Goal: Task Accomplishment & Management: Manage account settings

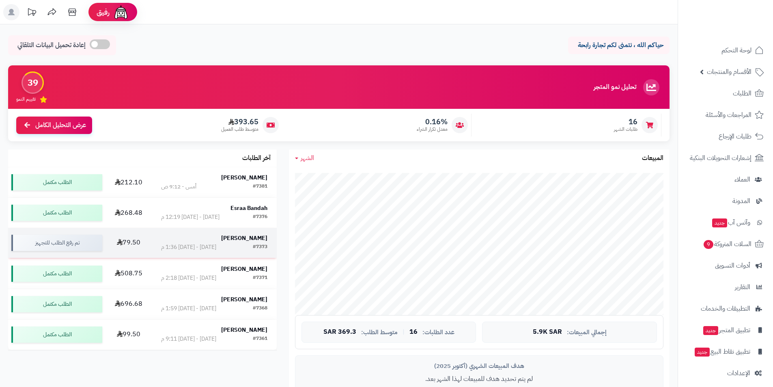
click at [243, 237] on strong "[PERSON_NAME]" at bounding box center [244, 238] width 46 height 9
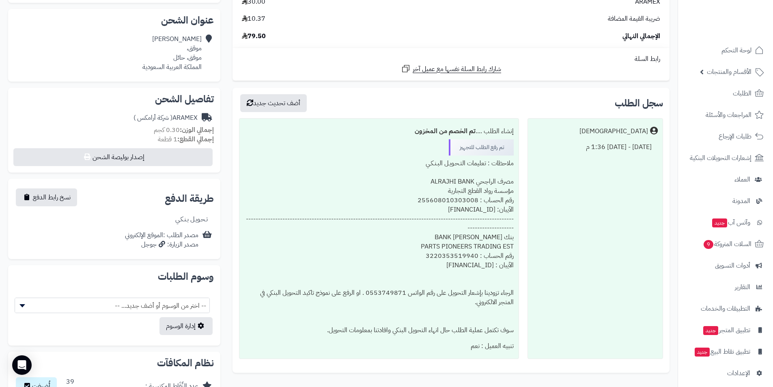
scroll to position [83, 0]
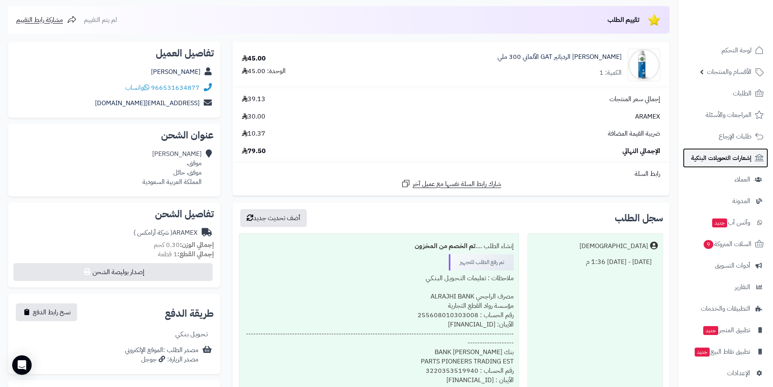
click at [718, 154] on span "إشعارات التحويلات البنكية" at bounding box center [721, 157] width 60 height 11
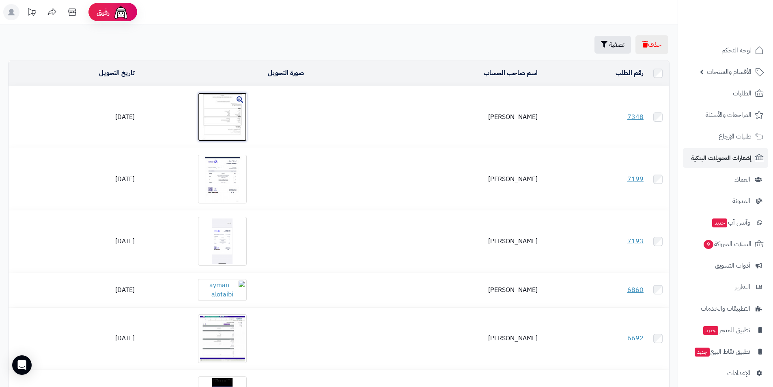
click at [224, 104] on img at bounding box center [222, 116] width 49 height 49
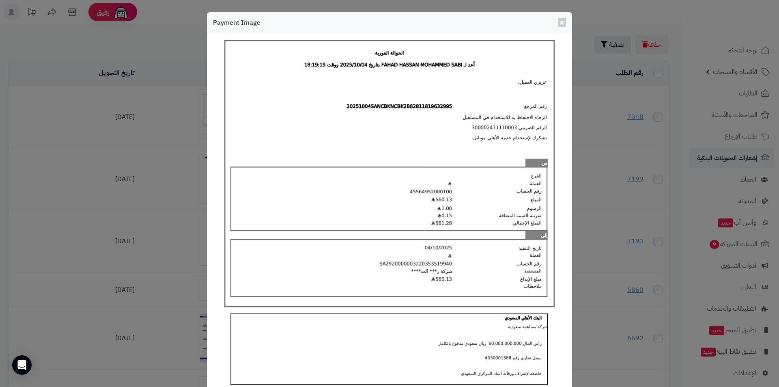
click at [164, 119] on div "× Payment Image Download Close" at bounding box center [389, 193] width 779 height 387
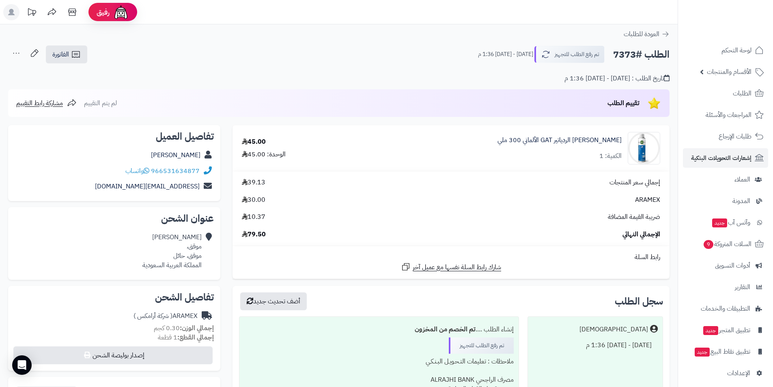
scroll to position [83, 0]
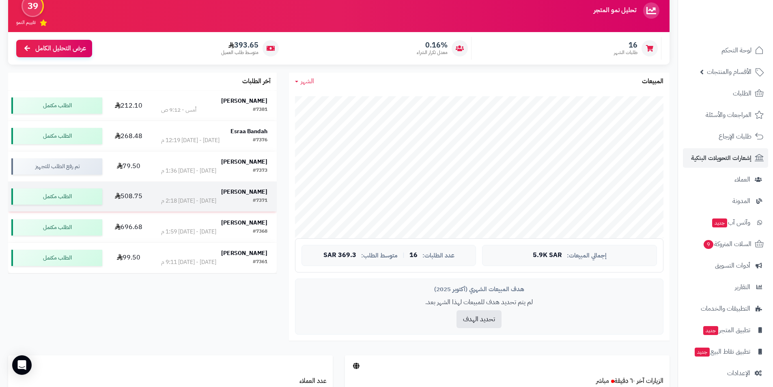
scroll to position [81, 0]
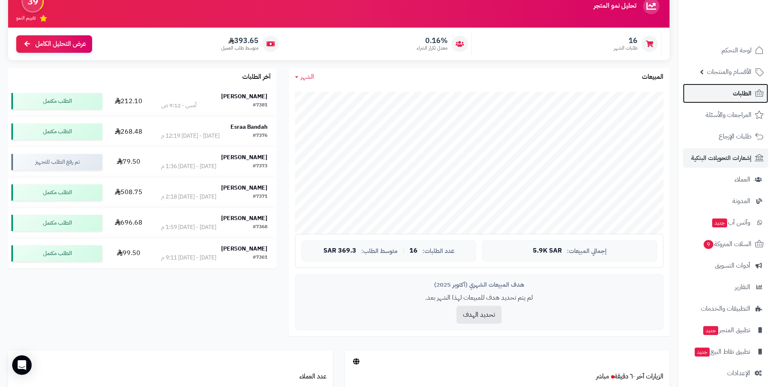
click at [751, 92] on span "الطلبات" at bounding box center [742, 93] width 19 height 11
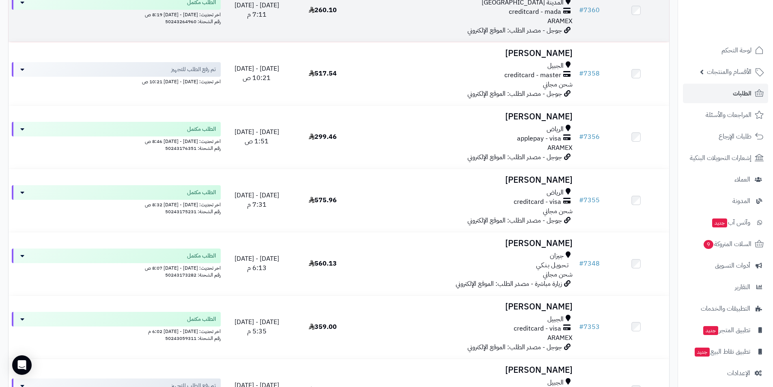
scroll to position [527, 0]
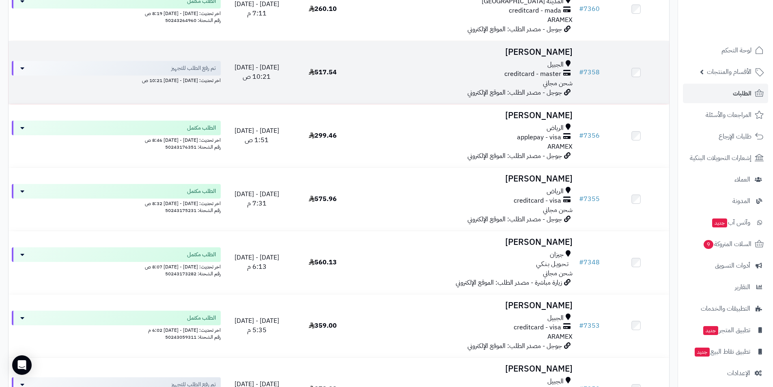
click at [514, 55] on h3 "[PERSON_NAME]" at bounding box center [465, 51] width 213 height 9
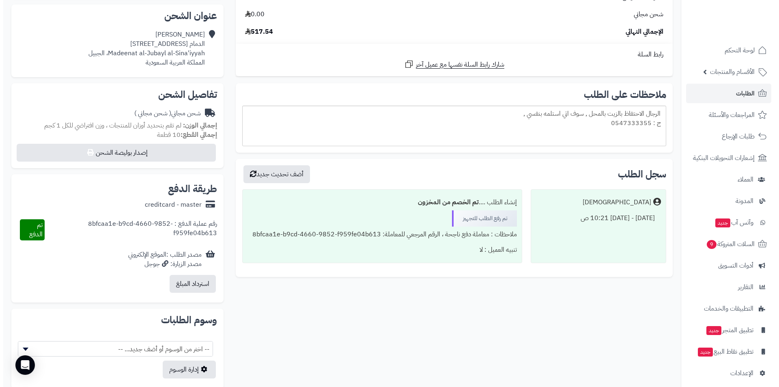
scroll to position [243, 0]
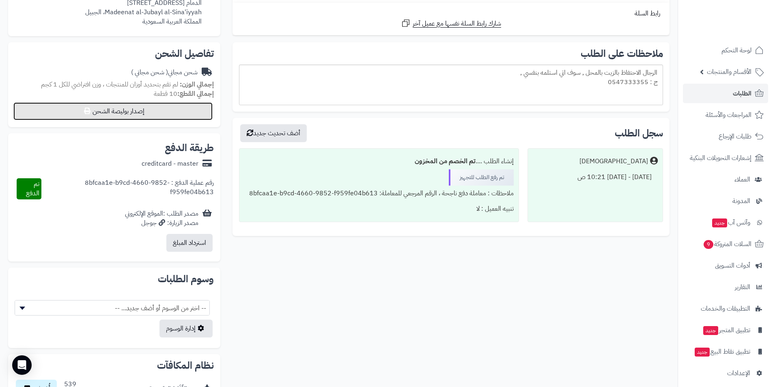
click at [133, 109] on button "إصدار بوليصة الشحن" at bounding box center [112, 111] width 199 height 18
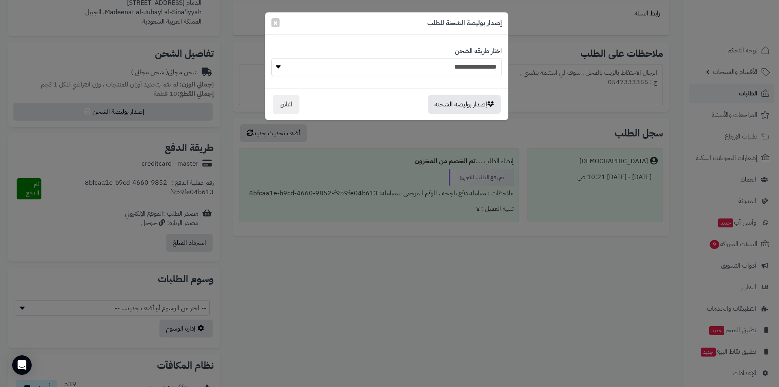
click at [409, 68] on select "**********" at bounding box center [386, 67] width 230 height 18
select select "******"
click at [271, 58] on select "**********" at bounding box center [386, 67] width 230 height 18
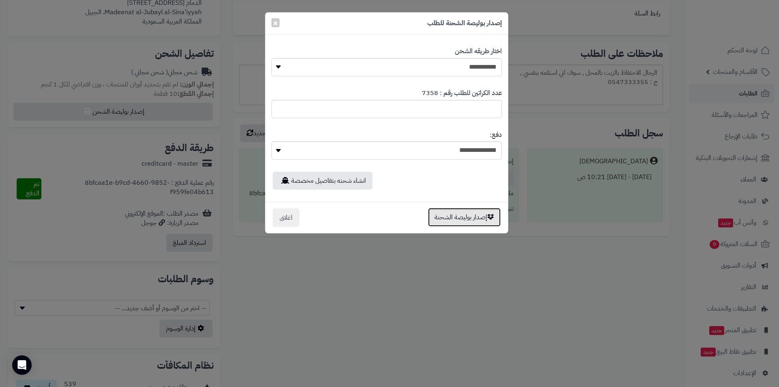
click at [453, 220] on button "إصدار بوليصة الشحنة" at bounding box center [464, 217] width 73 height 19
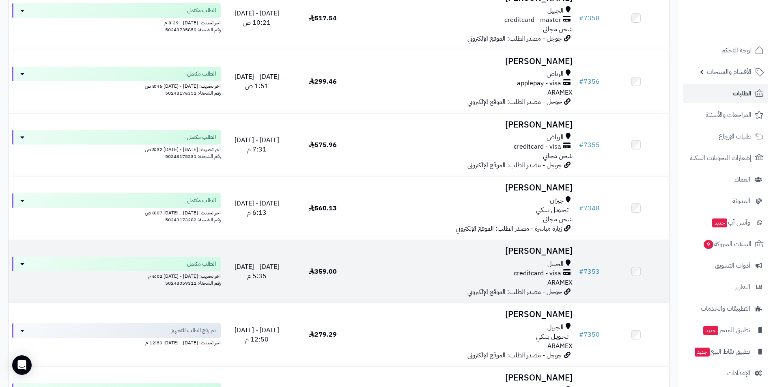
scroll to position [690, 0]
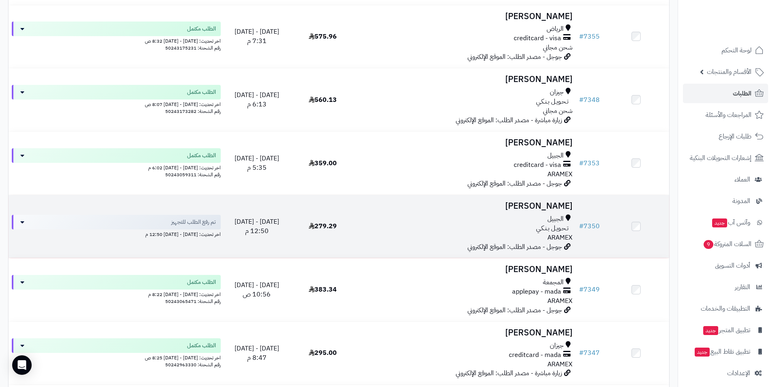
click at [546, 210] on h3 "محمد العلويط" at bounding box center [465, 205] width 213 height 9
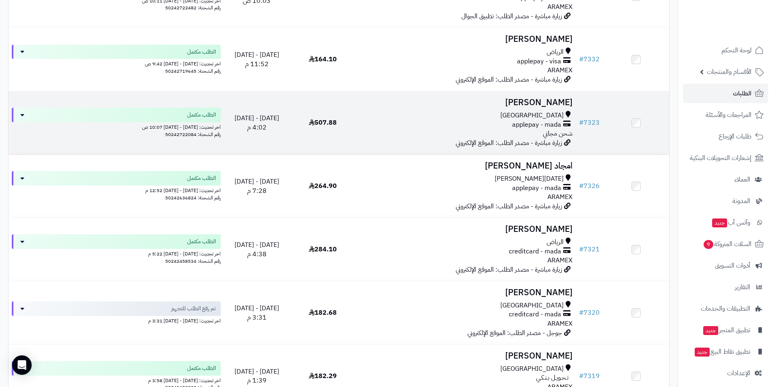
scroll to position [1460, 0]
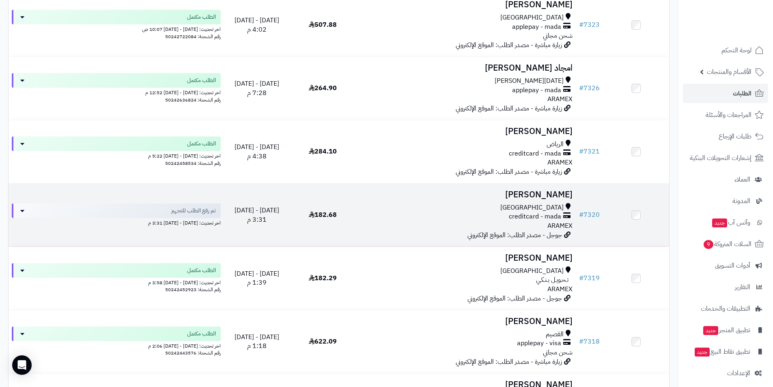
click at [539, 195] on h3 "حسام الجحدلي" at bounding box center [465, 194] width 213 height 9
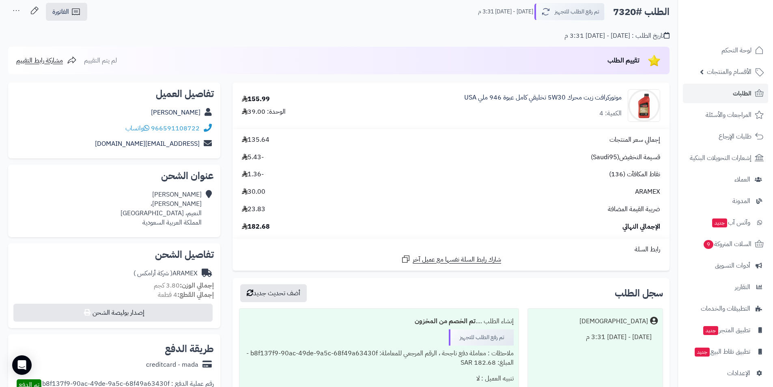
scroll to position [81, 0]
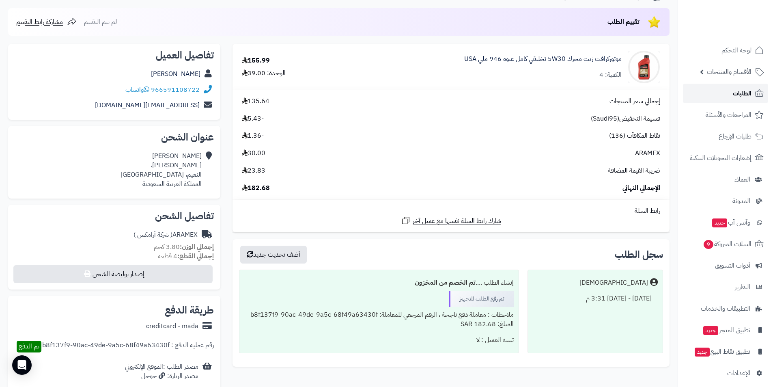
click at [716, 90] on link "الطلبات" at bounding box center [725, 93] width 85 height 19
